Goal: Find specific page/section: Find specific page/section

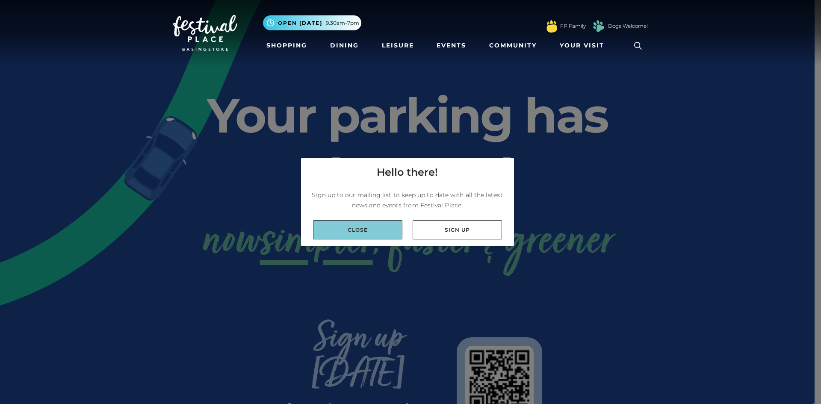
click at [344, 230] on link "Close" at bounding box center [357, 229] width 89 height 19
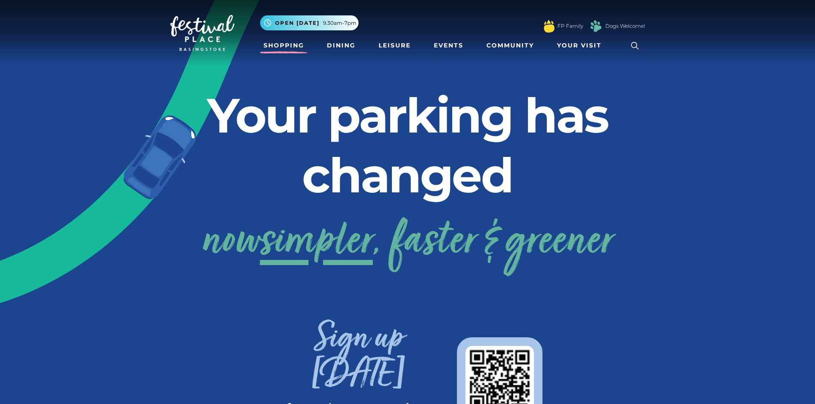
click at [289, 47] on link "Shopping" at bounding box center [283, 46] width 47 height 16
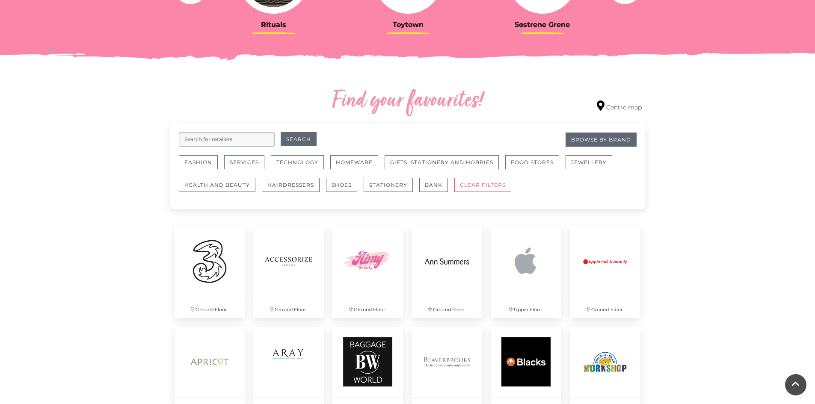
scroll to position [428, 0]
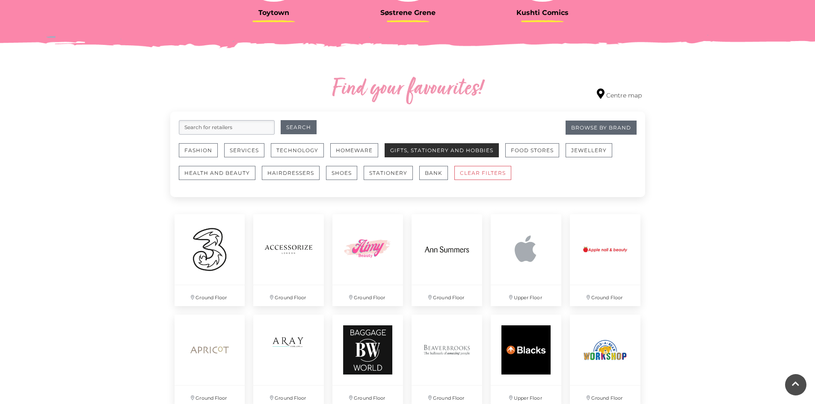
click at [458, 153] on button "Gifts, Stationery and Hobbies" at bounding box center [441, 150] width 114 height 14
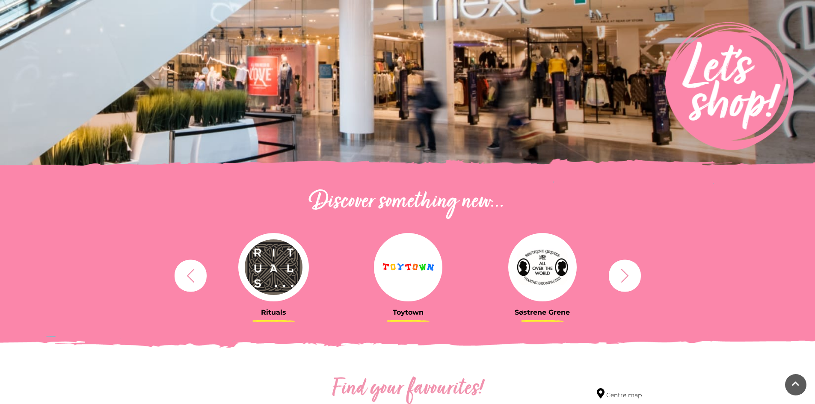
scroll to position [0, 0]
